Goal: Task Accomplishment & Management: Manage account settings

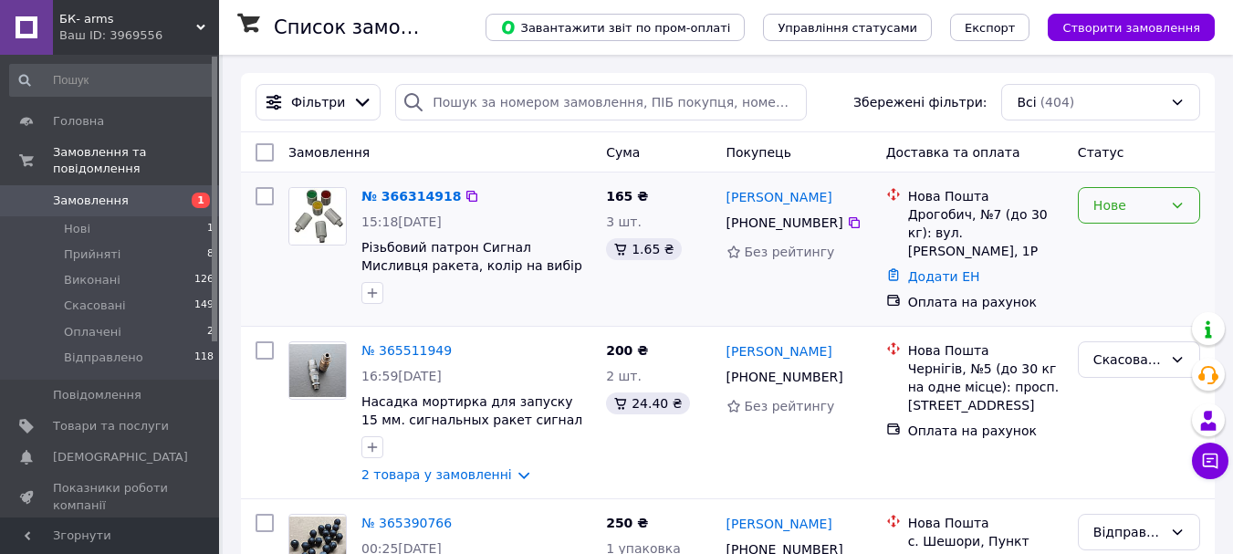
click at [1176, 206] on icon at bounding box center [1178, 205] width 10 height 5
click at [1142, 246] on li "Прийнято" at bounding box center [1139, 245] width 120 height 33
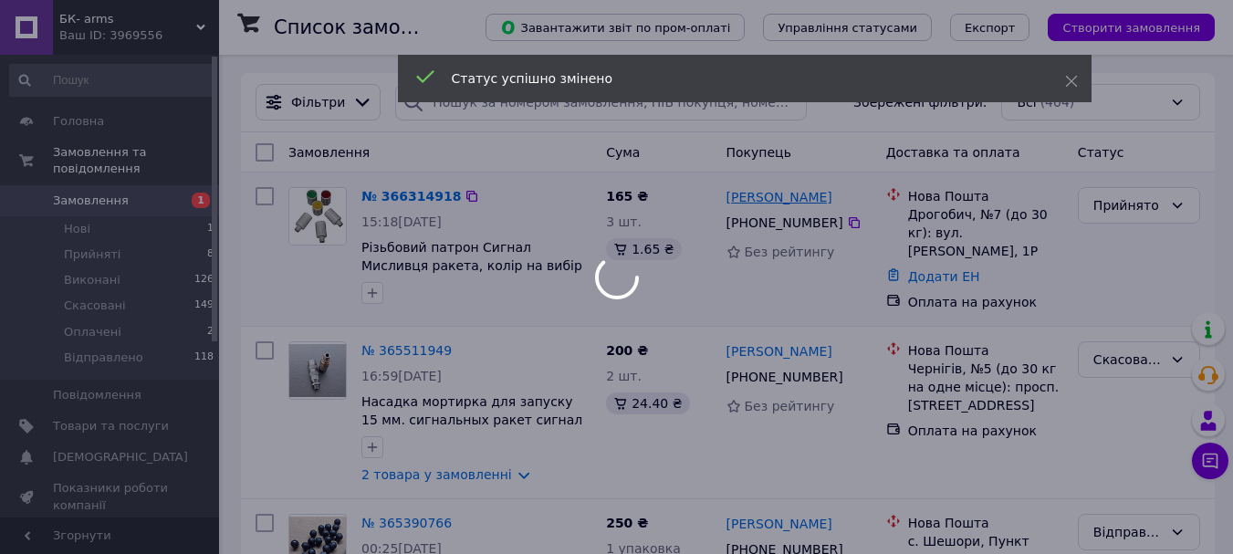
click at [790, 197] on link "[PERSON_NAME]" at bounding box center [780, 197] width 106 height 18
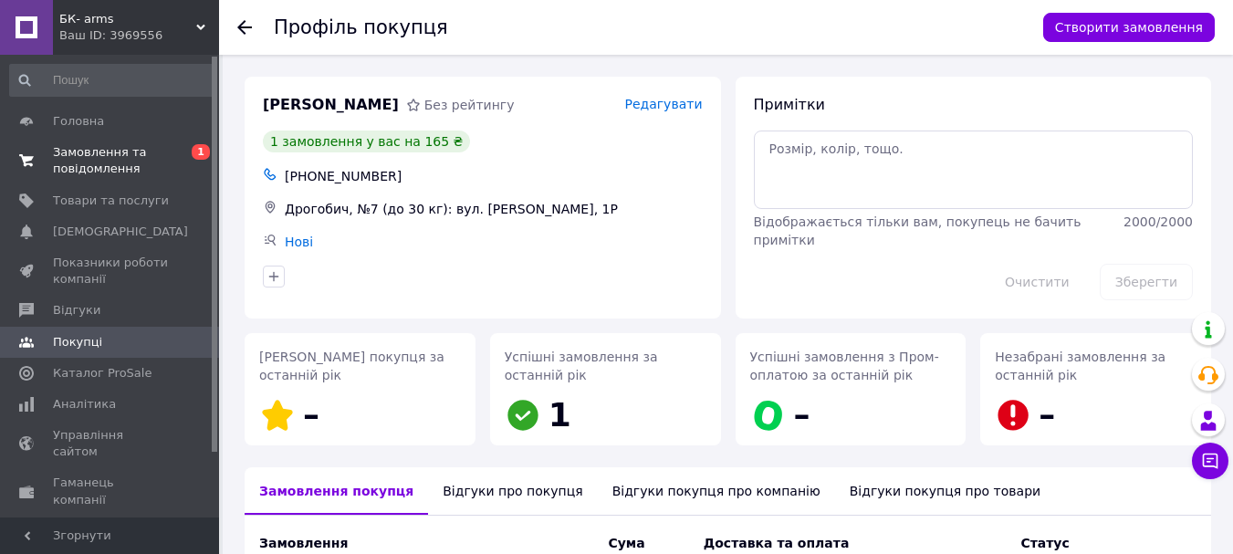
click at [130, 155] on span "Замовлення та повідомлення" at bounding box center [111, 160] width 116 height 33
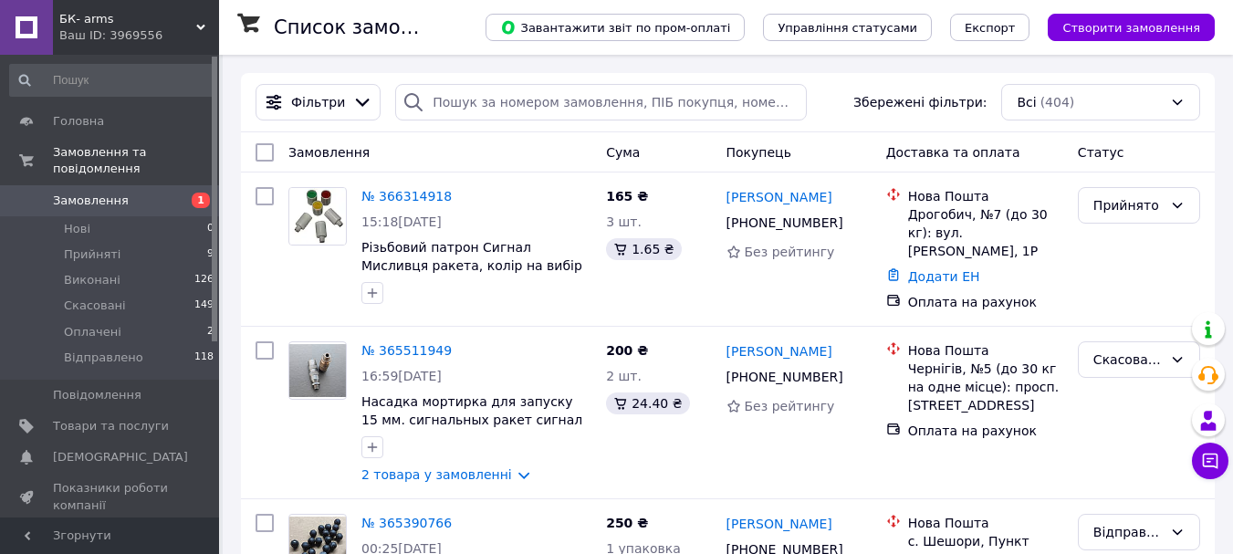
click at [83, 193] on span "Замовлення" at bounding box center [91, 201] width 76 height 16
click at [805, 202] on link "[PERSON_NAME]" at bounding box center [780, 197] width 106 height 18
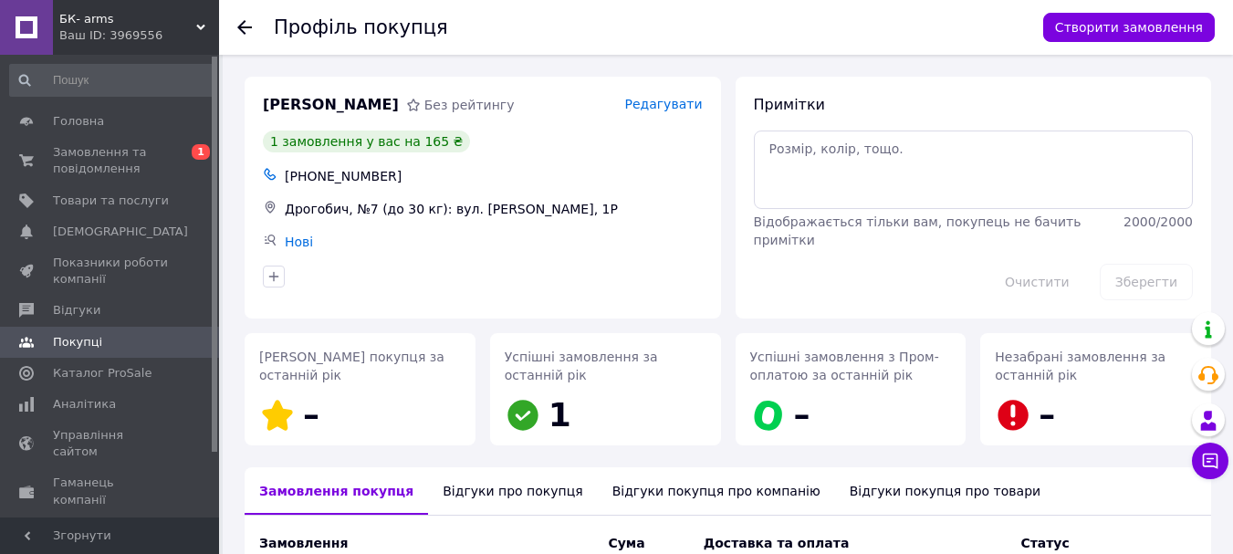
drag, startPoint x: 1231, startPoint y: 141, endPoint x: 1231, endPoint y: 161, distance: 20.1
click at [1231, 161] on div "Профіль покупця Створити замовлення [PERSON_NAME] Без рейтингу Редагувати 1 зам…" at bounding box center [728, 426] width 1010 height 743
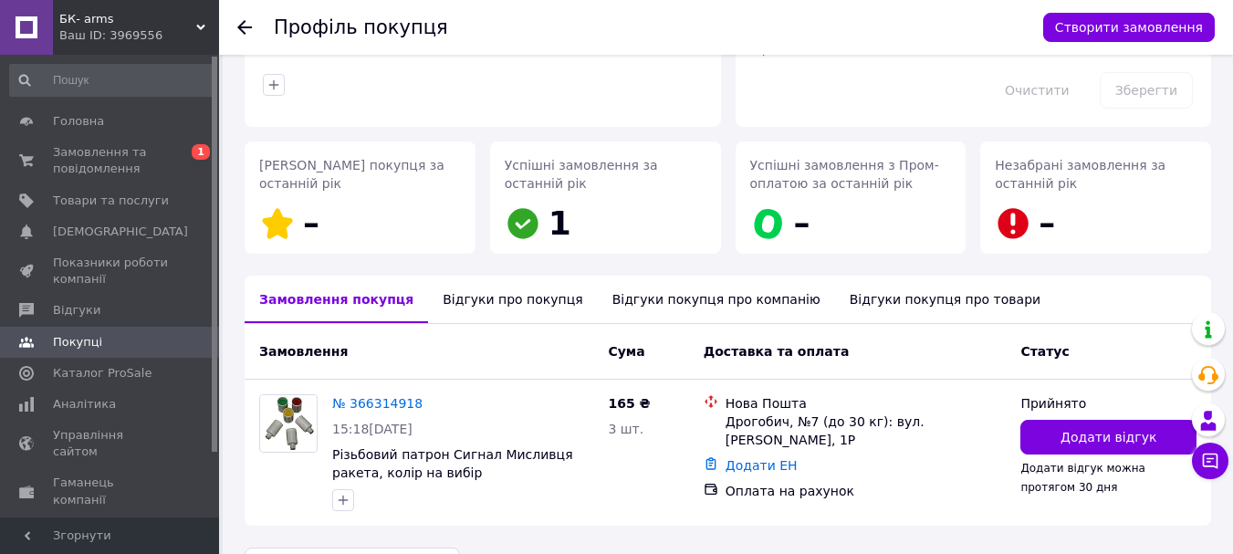
scroll to position [244, 0]
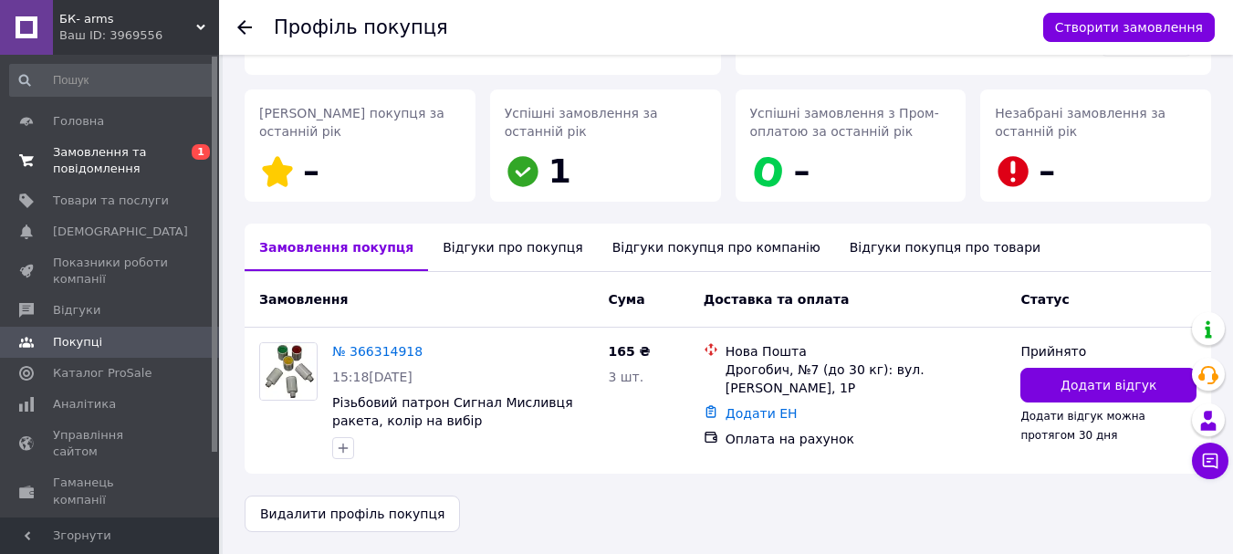
click at [104, 162] on span "Замовлення та повідомлення" at bounding box center [111, 160] width 116 height 33
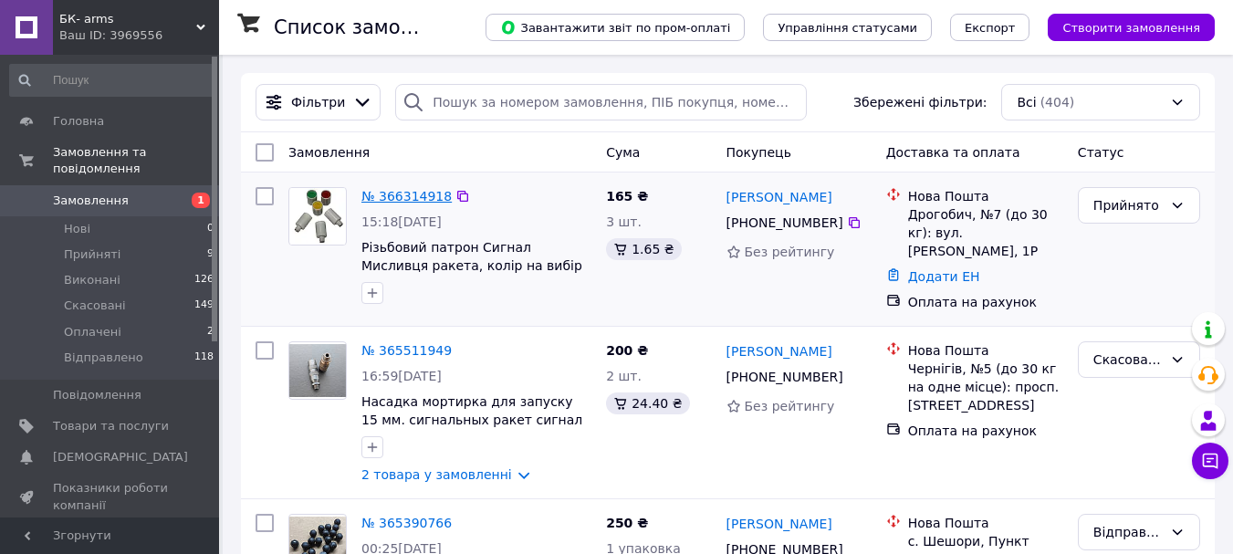
click at [424, 201] on link "№ 366314918" at bounding box center [406, 196] width 90 height 15
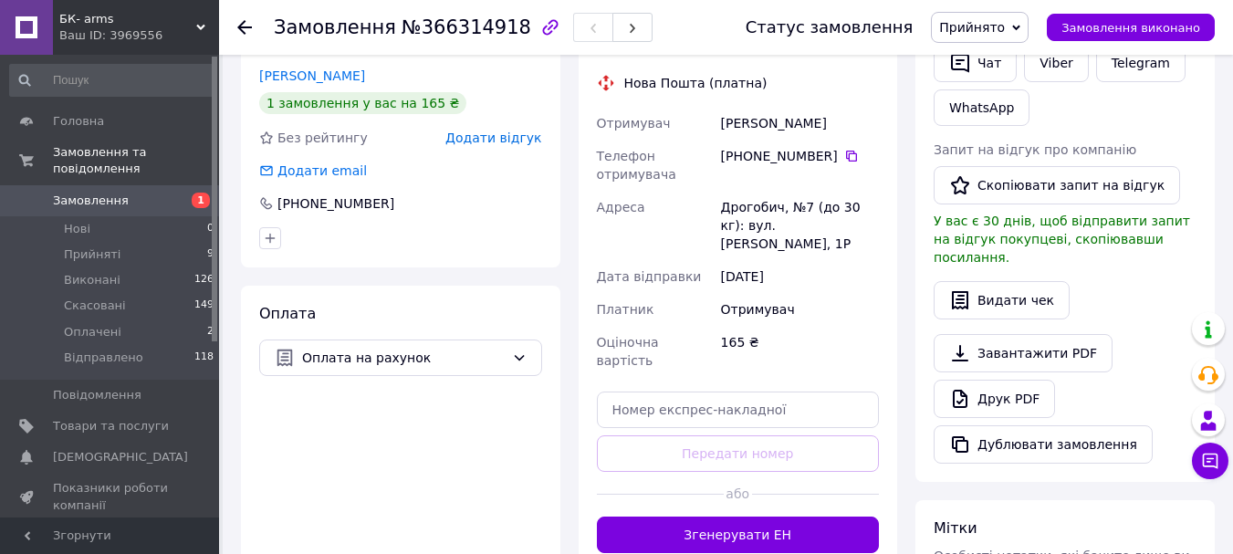
scroll to position [392, 0]
